Goal: Information Seeking & Learning: Learn about a topic

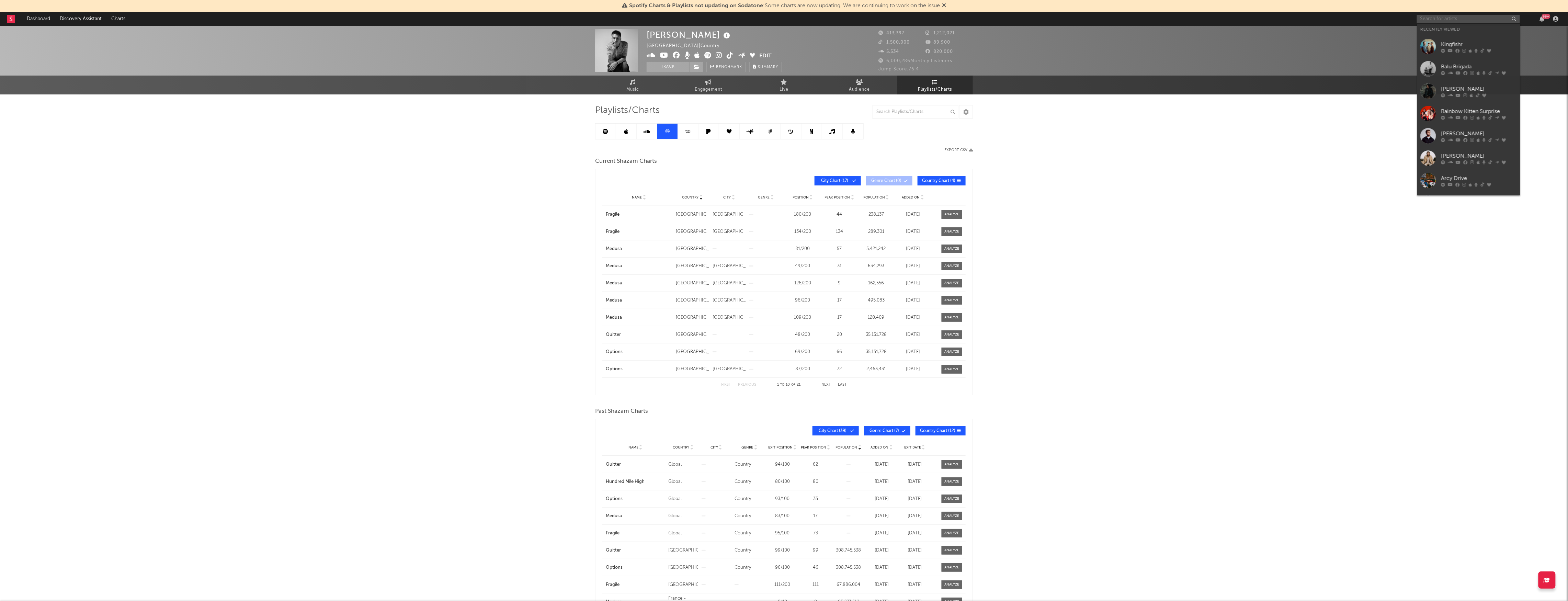
click at [1476, 20] on input "text" at bounding box center [1468, 19] width 103 height 9
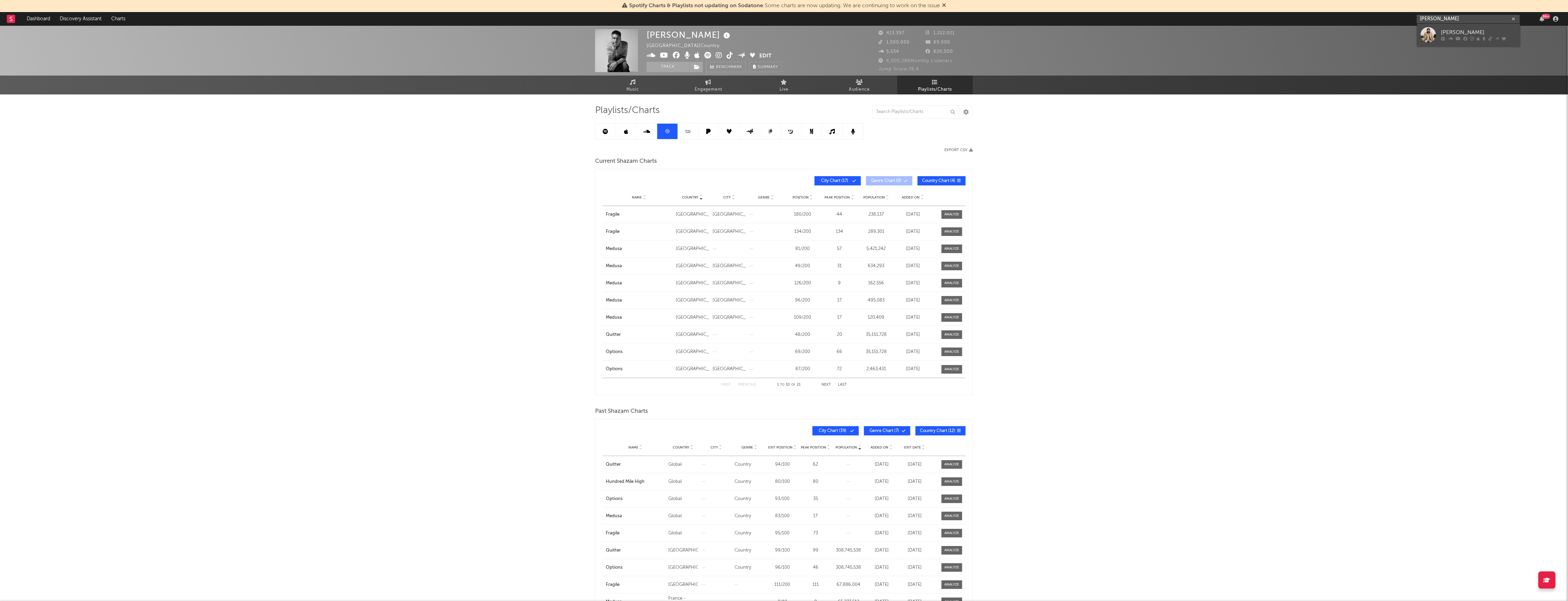
type input "[PERSON_NAME]"
click at [1478, 24] on link "[PERSON_NAME]" at bounding box center [1468, 35] width 103 height 23
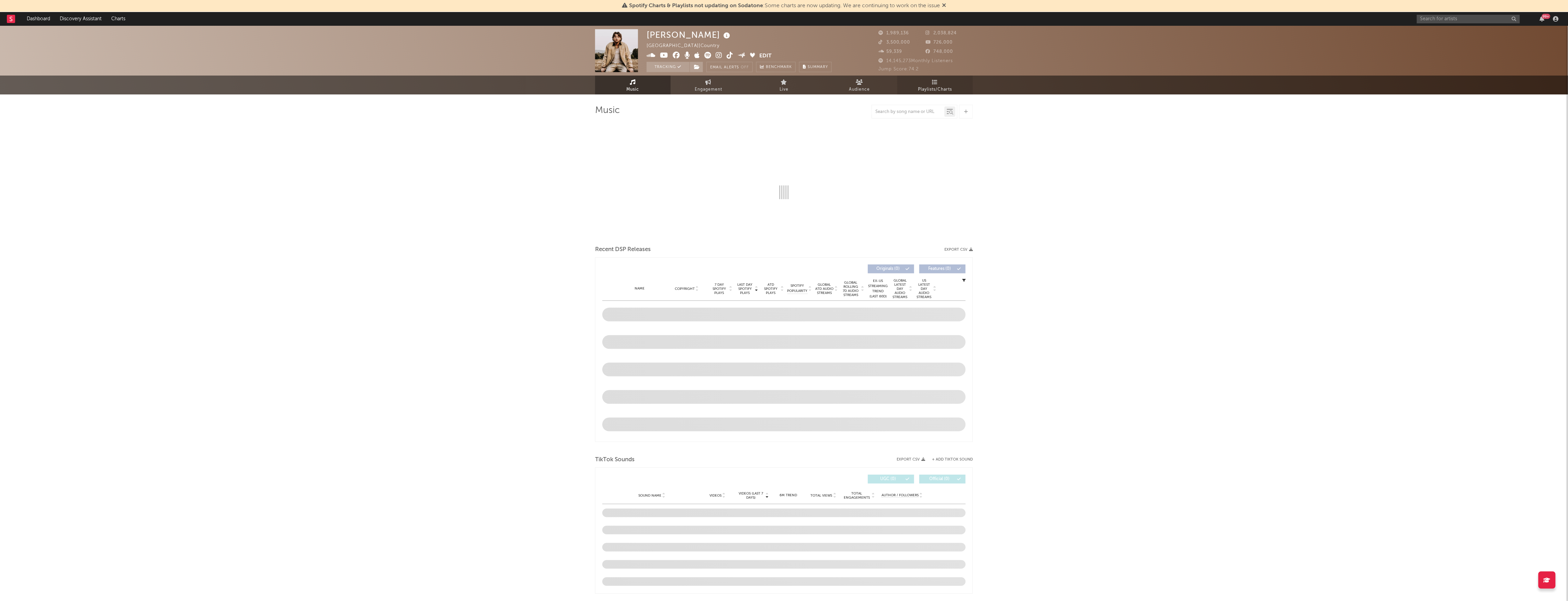
click at [940, 89] on span "Playlists/Charts" at bounding box center [935, 89] width 34 height 8
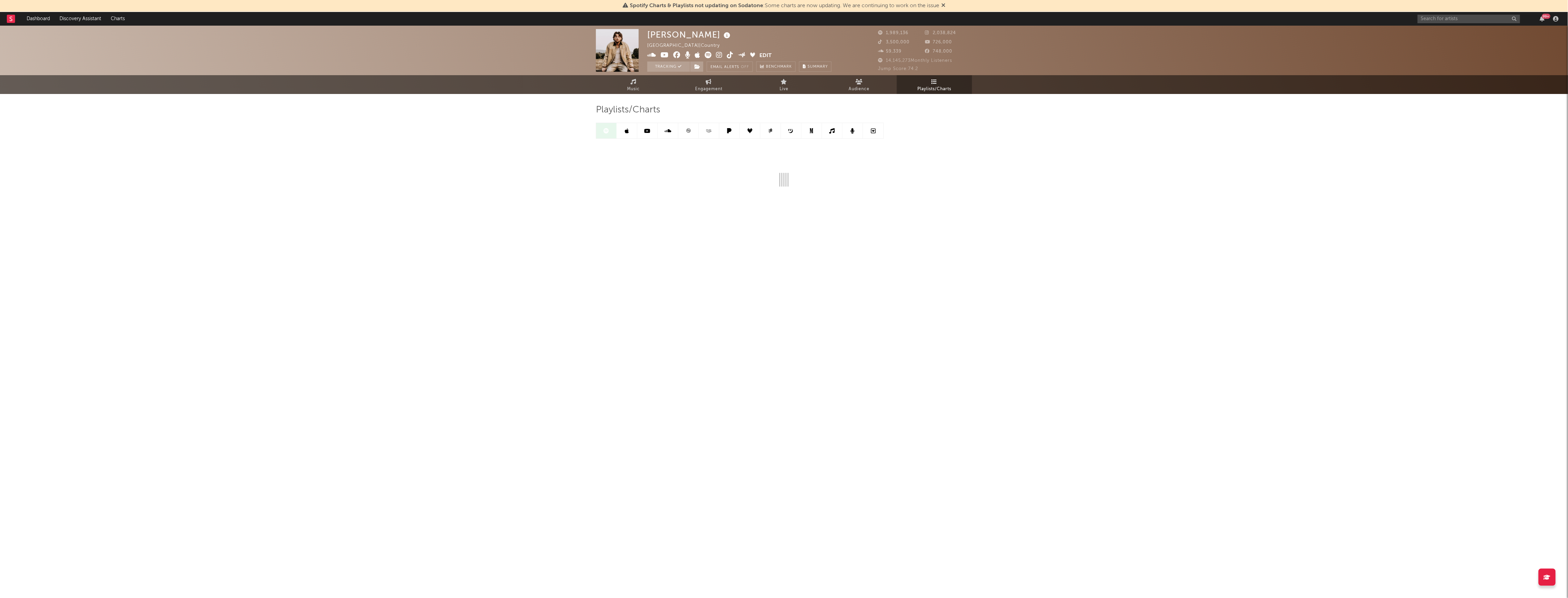
click at [819, 131] on link at bounding box center [812, 130] width 21 height 15
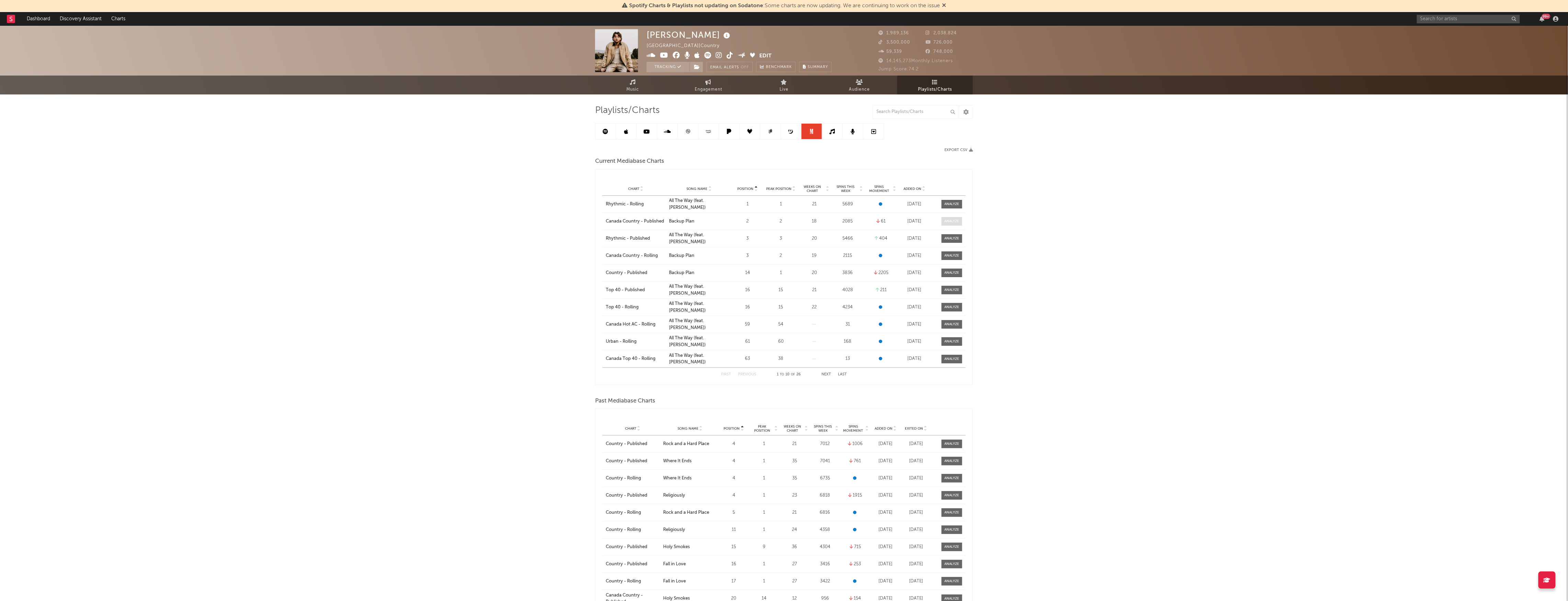
click at [952, 221] on div at bounding box center [952, 221] width 15 height 5
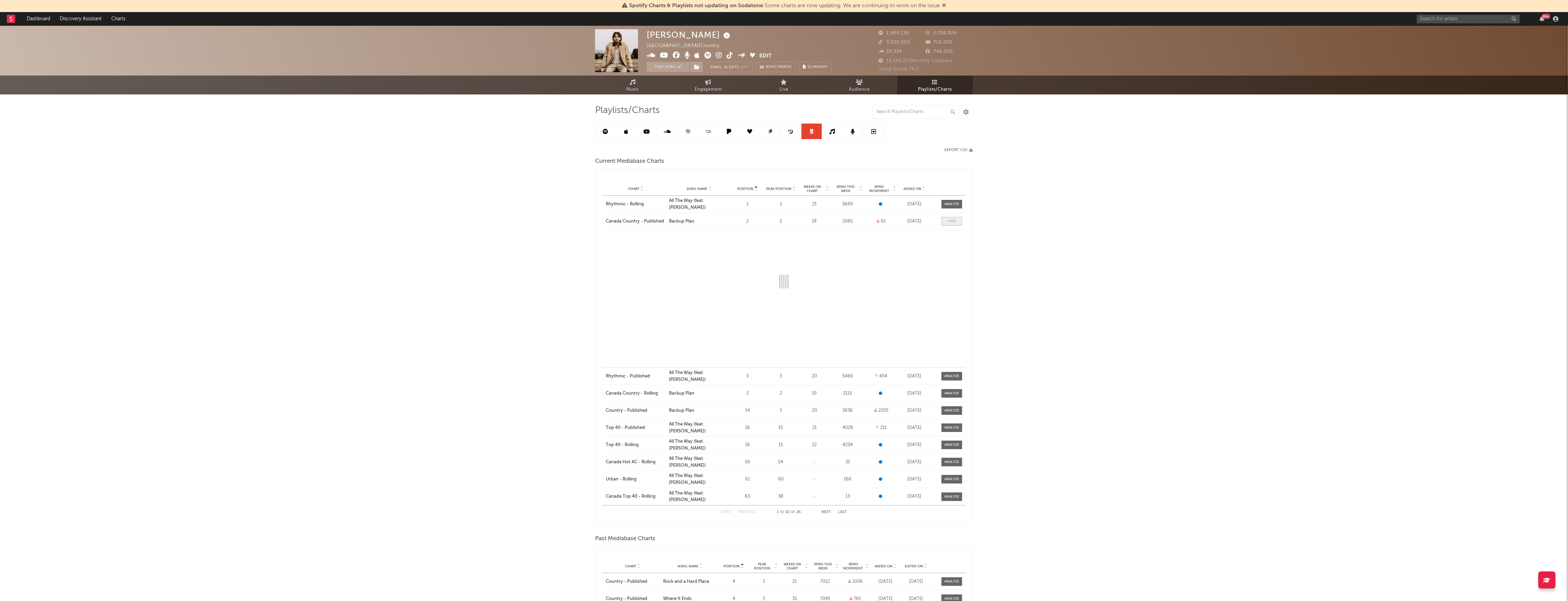
select select "1w"
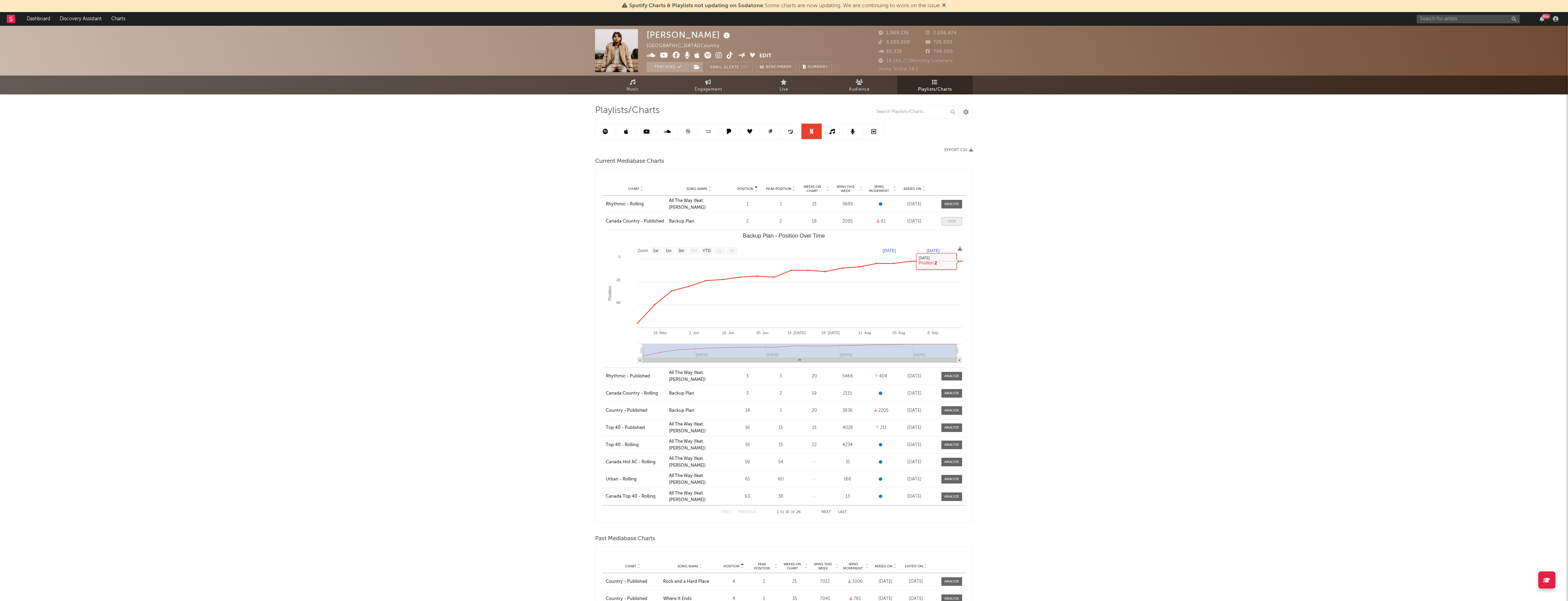
click at [954, 221] on div at bounding box center [951, 221] width 8 height 5
